Goal: Information Seeking & Learning: Check status

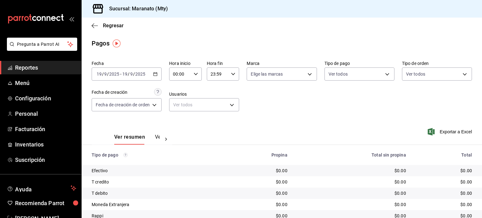
scroll to position [48, 0]
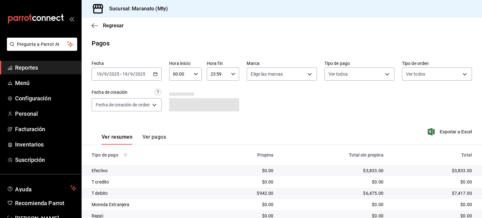
scroll to position [48, 0]
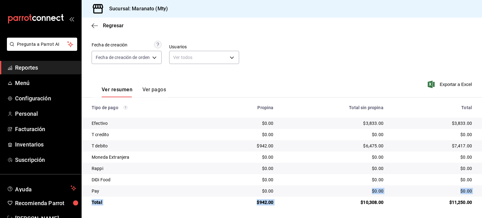
drag, startPoint x: 326, startPoint y: 207, endPoint x: 324, endPoint y: 190, distance: 17.1
click at [324, 190] on tbody "Efectivo $0.00 $3,833.00 $3,833.00 T credito $0.00 $0.00 $0.00 T debito $942.00…" at bounding box center [282, 163] width 400 height 90
click at [324, 190] on div "$0.00" at bounding box center [334, 191] width 100 height 6
click at [156, 89] on button "Ver pagos" at bounding box center [154, 92] width 24 height 11
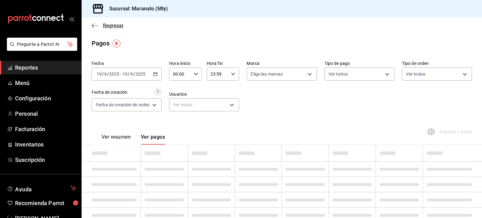
click at [93, 24] on icon "button" at bounding box center [95, 26] width 6 height 6
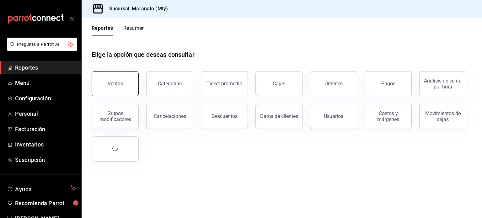
click at [120, 89] on button "Ventas" at bounding box center [115, 83] width 47 height 25
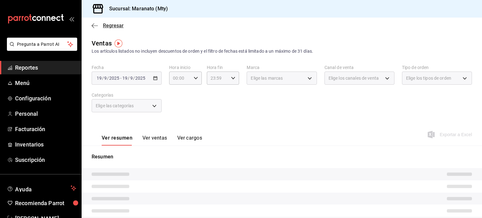
click at [93, 24] on icon "button" at bounding box center [95, 26] width 6 height 6
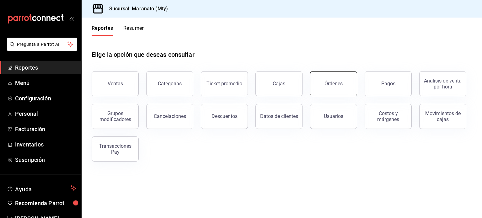
click at [327, 88] on button "Órdenes" at bounding box center [333, 83] width 47 height 25
